Goal: Entertainment & Leisure: Consume media (video, audio)

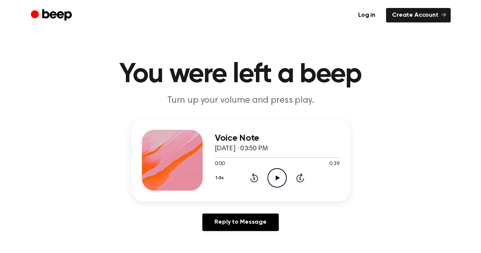
click at [277, 182] on icon "Play Audio" at bounding box center [276, 177] width 19 height 19
click at [277, 183] on icon "Play Audio" at bounding box center [276, 177] width 19 height 19
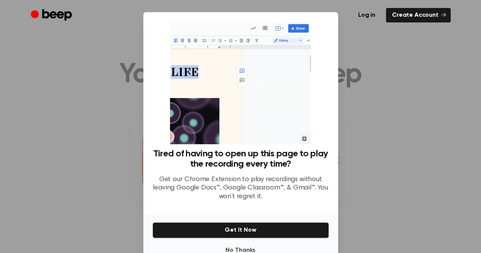
click at [252, 184] on p "Get our Chrome Extension to play recordings without leaving Google Docs™, Googl…" at bounding box center [240, 188] width 176 height 26
click at [260, 248] on button "No Thanks" at bounding box center [240, 249] width 176 height 15
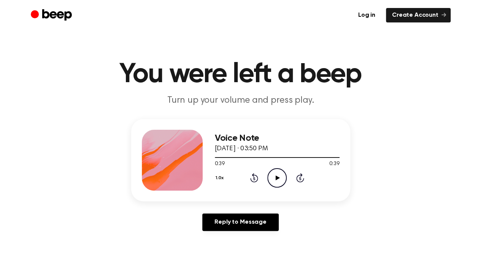
click at [271, 179] on icon "Play Audio" at bounding box center [276, 177] width 19 height 19
click at [271, 177] on icon "Pause Audio" at bounding box center [276, 177] width 19 height 19
click at [280, 178] on icon "Play Audio" at bounding box center [276, 177] width 19 height 19
click at [275, 178] on icon "Play Audio" at bounding box center [276, 177] width 19 height 19
click at [276, 178] on icon at bounding box center [276, 177] width 3 height 5
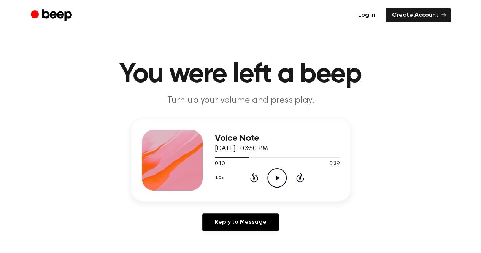
click at [279, 177] on icon at bounding box center [278, 177] width 4 height 5
click at [277, 178] on icon "Pause Audio" at bounding box center [276, 177] width 19 height 19
click at [290, 158] on div at bounding box center [277, 157] width 125 height 6
click at [274, 184] on icon "Play Audio" at bounding box center [276, 177] width 19 height 19
click at [280, 158] on div at bounding box center [277, 157] width 125 height 6
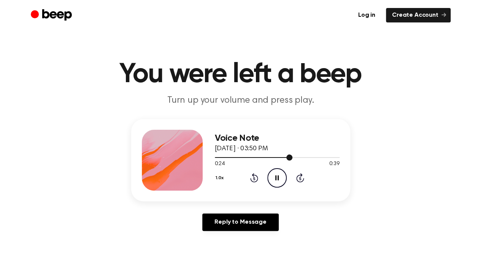
click at [269, 157] on div at bounding box center [254, 157] width 78 height 1
click at [274, 177] on icon "Pause Audio" at bounding box center [276, 177] width 19 height 19
click at [274, 180] on icon "Play Audio" at bounding box center [276, 177] width 19 height 19
click at [277, 174] on icon "Play Audio" at bounding box center [276, 177] width 19 height 19
click at [275, 177] on icon "Play Audio" at bounding box center [276, 177] width 19 height 19
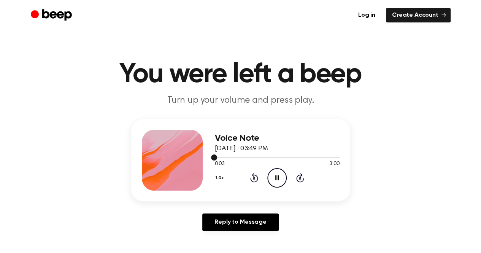
click at [233, 157] on div at bounding box center [277, 157] width 125 height 1
click at [242, 157] on div at bounding box center [277, 157] width 125 height 6
click at [249, 157] on div at bounding box center [277, 157] width 125 height 1
click at [255, 157] on div at bounding box center [277, 157] width 125 height 6
click at [276, 182] on icon "Pause Audio" at bounding box center [276, 177] width 19 height 19
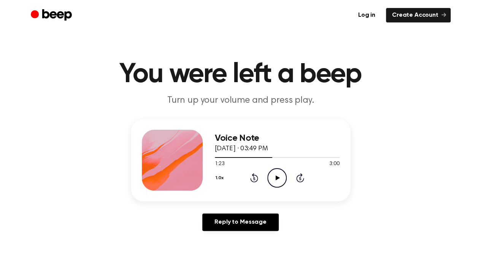
click at [271, 177] on icon "Play Audio" at bounding box center [276, 177] width 19 height 19
click at [255, 176] on icon "Rewind 5 seconds" at bounding box center [254, 178] width 8 height 10
click at [277, 181] on icon "Pause Audio" at bounding box center [276, 177] width 19 height 19
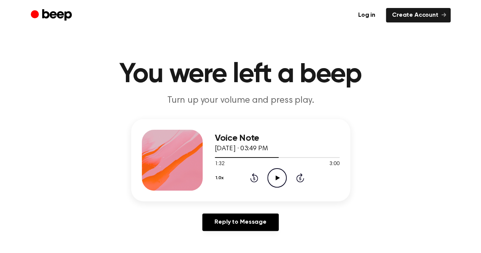
click at [277, 181] on icon "Play Audio" at bounding box center [276, 177] width 19 height 19
click at [276, 178] on icon "Pause Audio" at bounding box center [276, 177] width 19 height 19
click at [280, 176] on icon "Play Audio" at bounding box center [276, 177] width 19 height 19
click at [324, 158] on div at bounding box center [277, 157] width 125 height 6
click at [309, 157] on div at bounding box center [270, 157] width 110 height 1
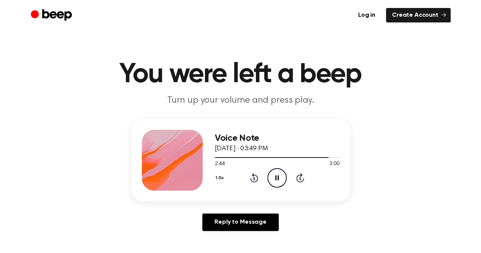
click at [277, 174] on icon "Pause Audio" at bounding box center [276, 177] width 19 height 19
click at [278, 180] on icon "Play Audio" at bounding box center [276, 177] width 19 height 19
click at [323, 158] on span at bounding box center [326, 157] width 6 height 6
drag, startPoint x: 320, startPoint y: 158, endPoint x: 311, endPoint y: 157, distance: 8.7
click at [311, 157] on div at bounding box center [277, 157] width 125 height 6
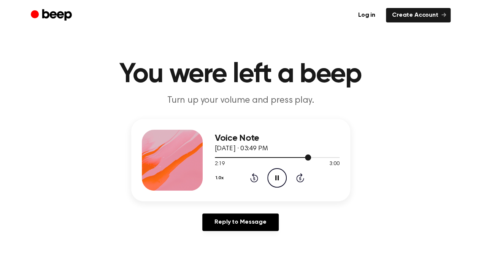
click at [311, 157] on div at bounding box center [277, 157] width 125 height 6
click at [277, 179] on icon at bounding box center [276, 177] width 3 height 5
click at [277, 179] on icon "Play Audio" at bounding box center [276, 177] width 19 height 19
click at [277, 179] on icon at bounding box center [276, 177] width 3 height 5
click at [276, 180] on icon "Play Audio" at bounding box center [276, 177] width 19 height 19
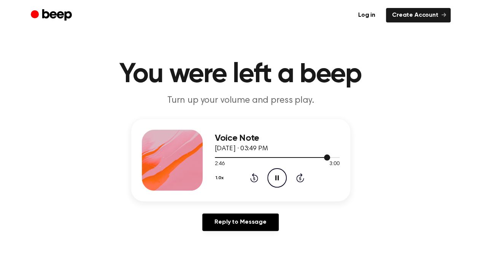
click at [317, 155] on div at bounding box center [277, 157] width 125 height 6
click at [276, 176] on icon "Pause Audio" at bounding box center [276, 177] width 19 height 19
